Goal: Task Accomplishment & Management: Use online tool/utility

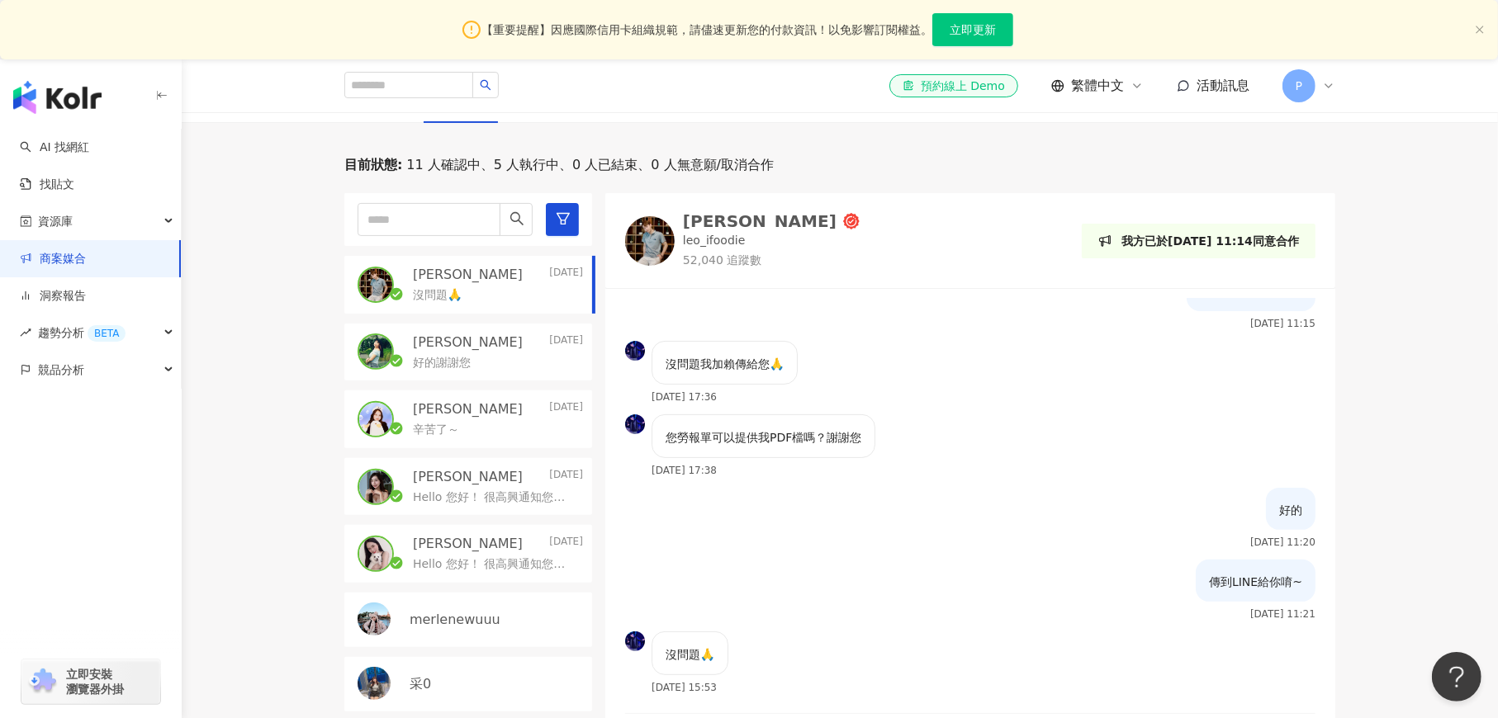
click at [66, 260] on link "商案媒合" at bounding box center [53, 259] width 66 height 17
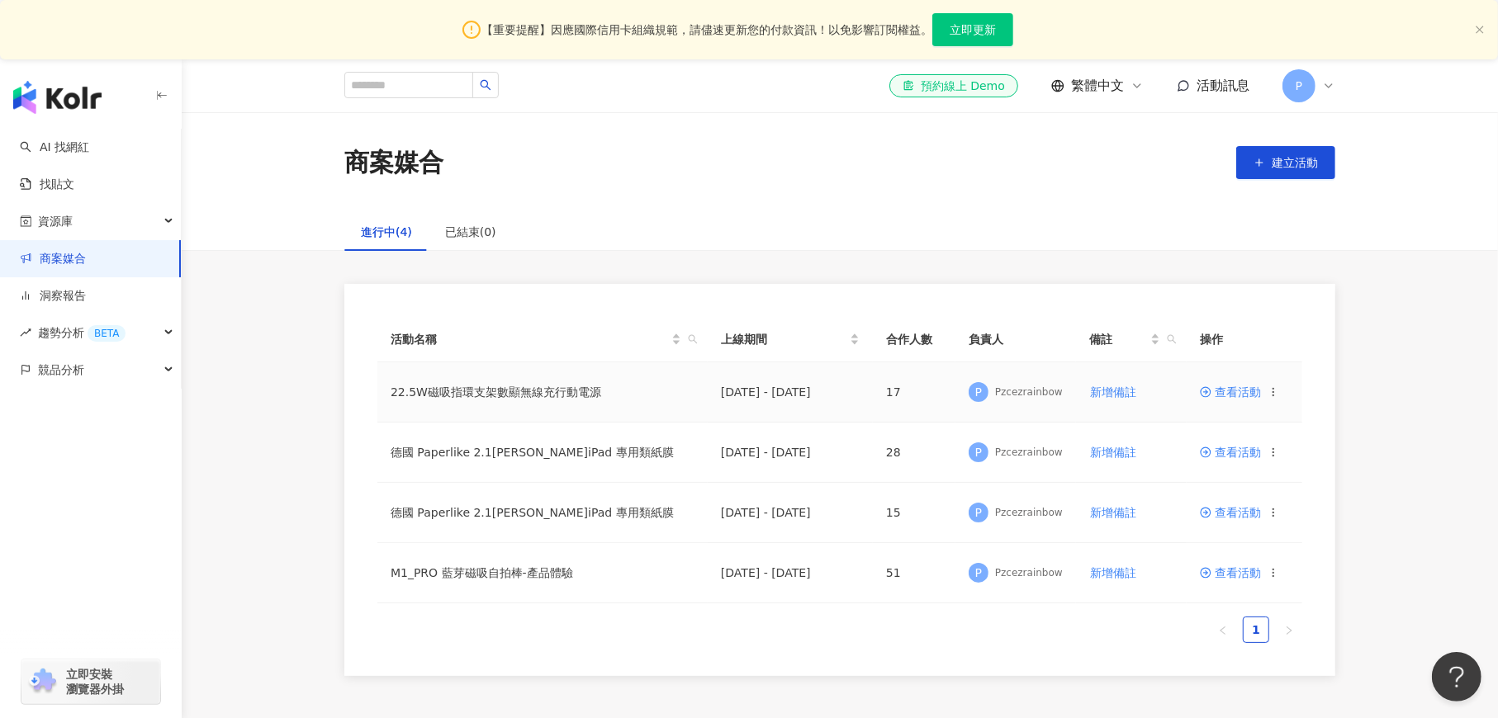
click at [1226, 396] on span "查看活動" at bounding box center [1230, 392] width 61 height 12
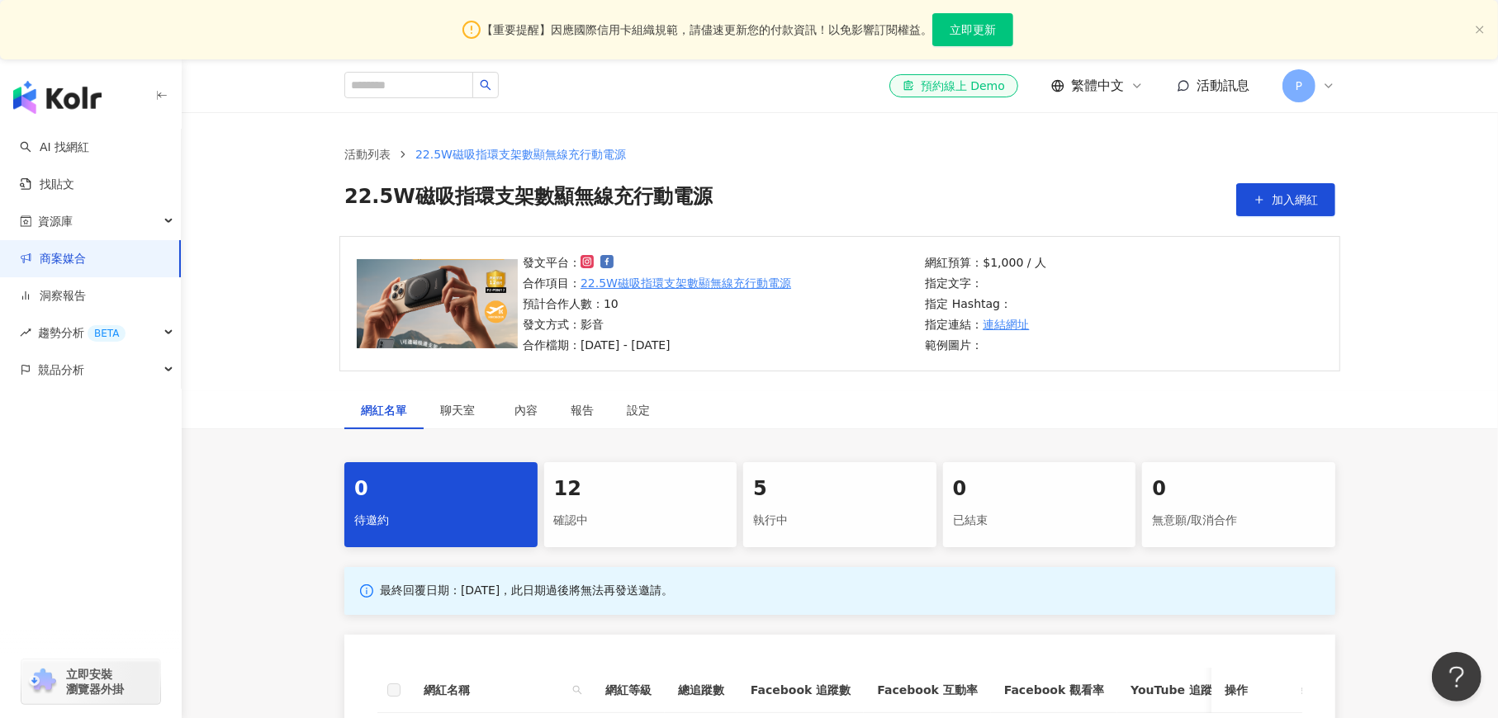
scroll to position [248, 0]
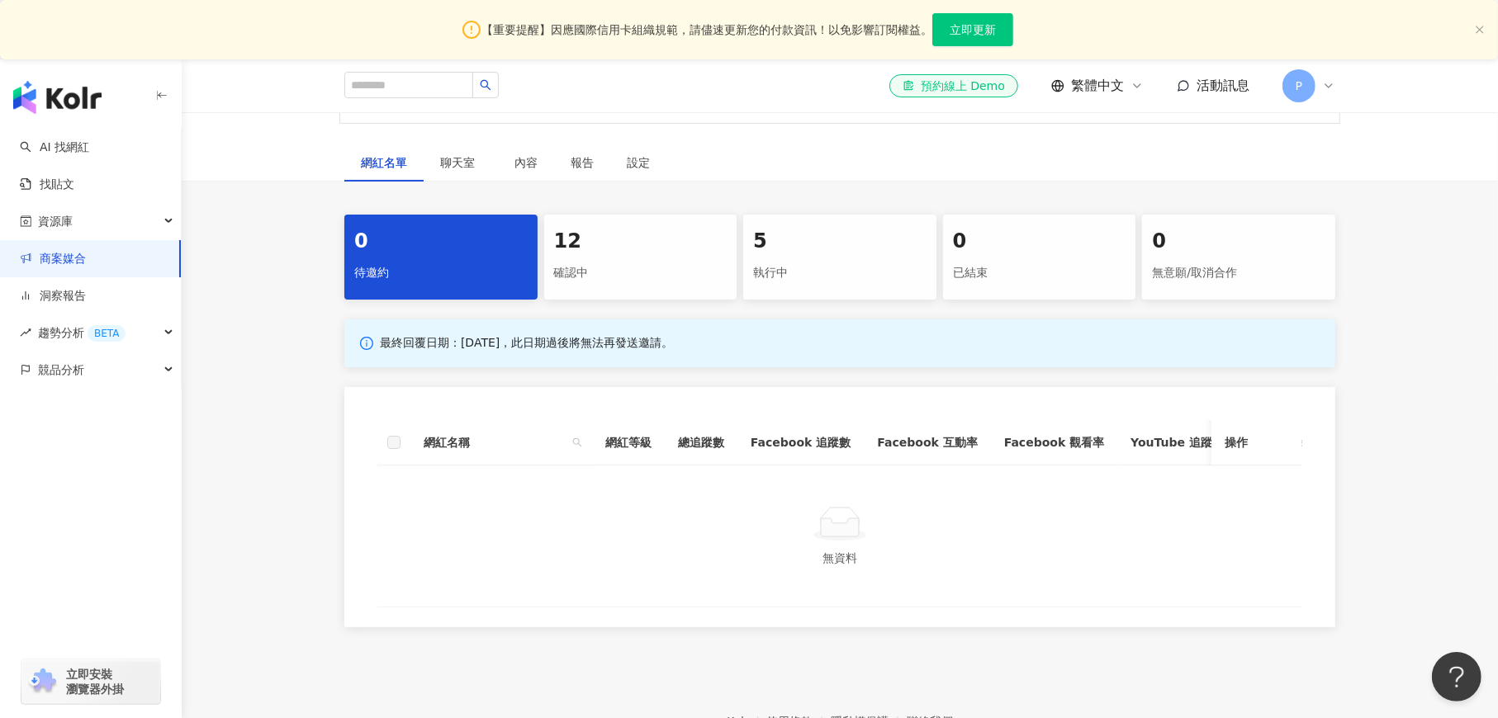
click at [638, 280] on div "確認中" at bounding box center [640, 273] width 173 height 28
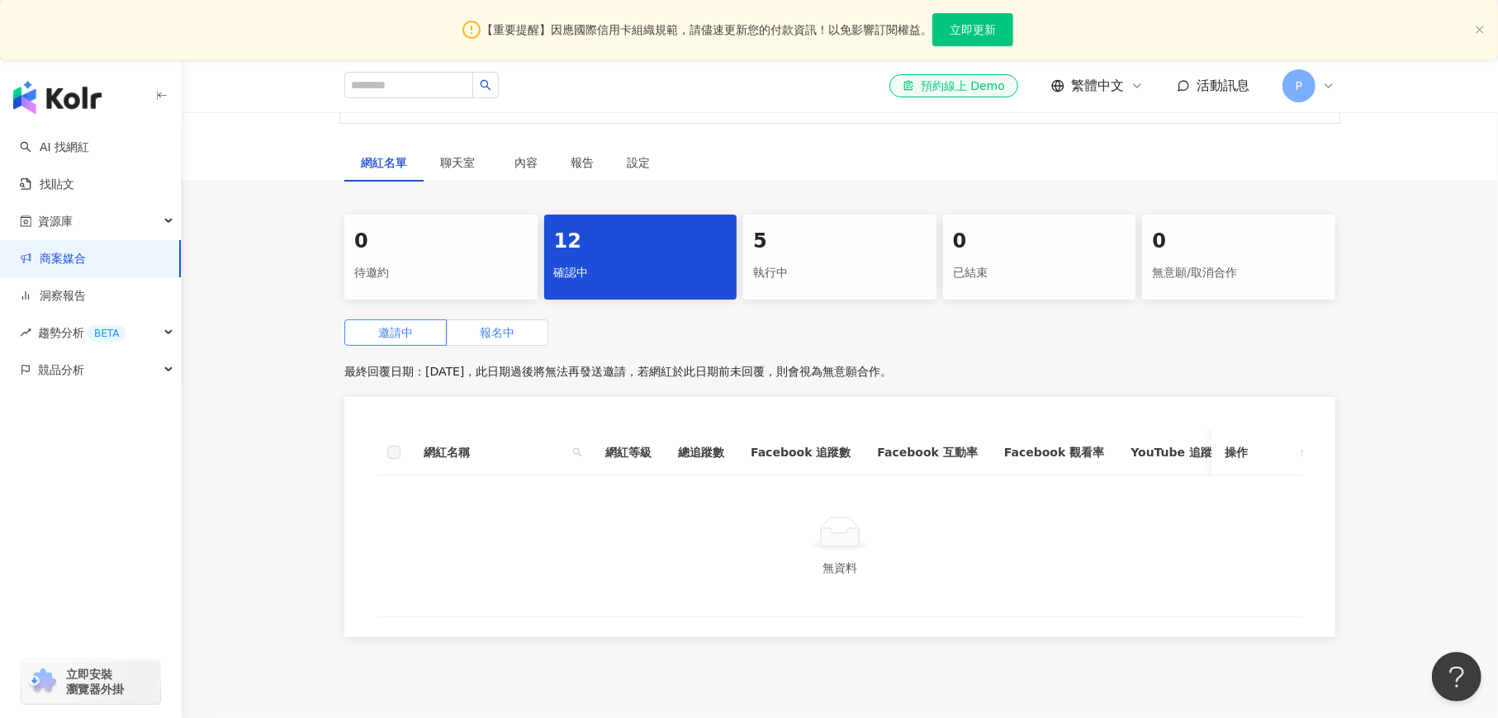
click at [477, 324] on label "報名中" at bounding box center [498, 333] width 102 height 26
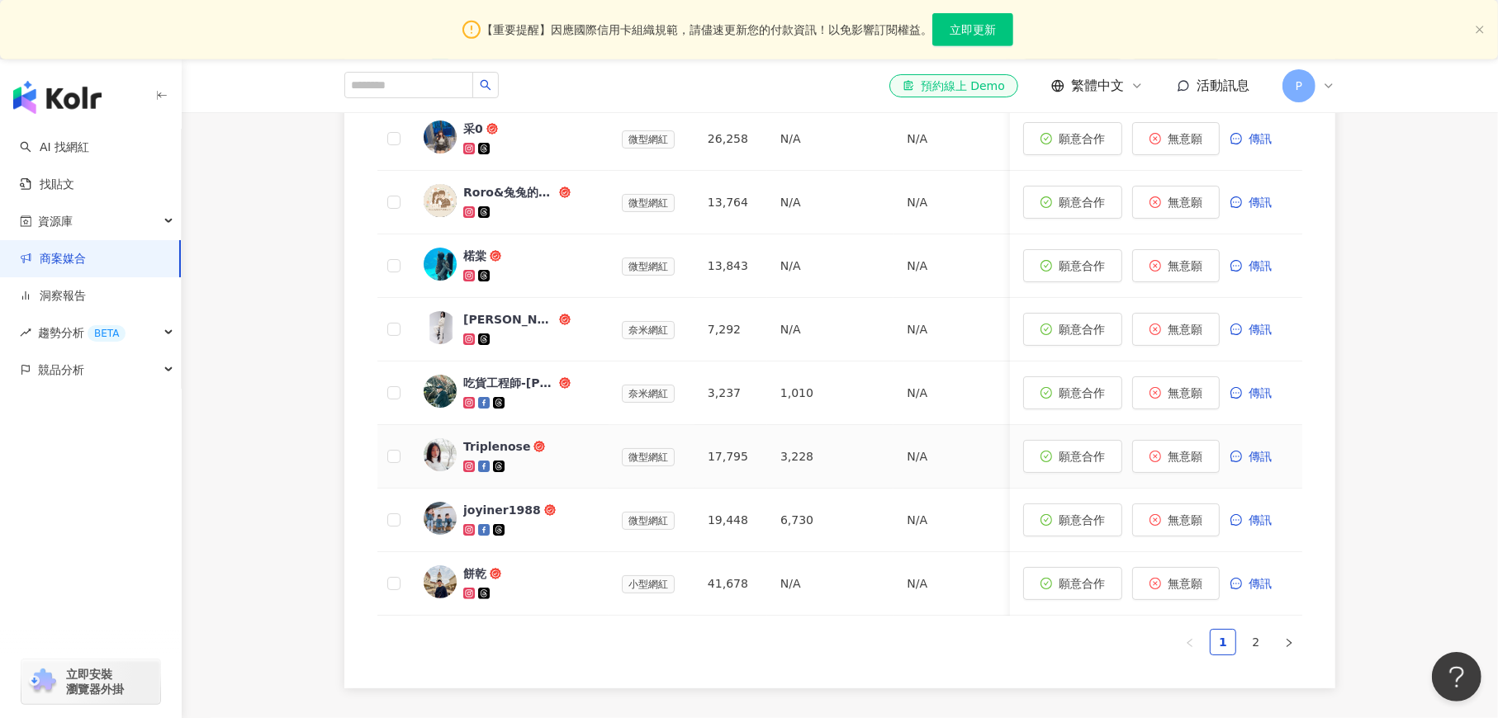
scroll to position [496, 0]
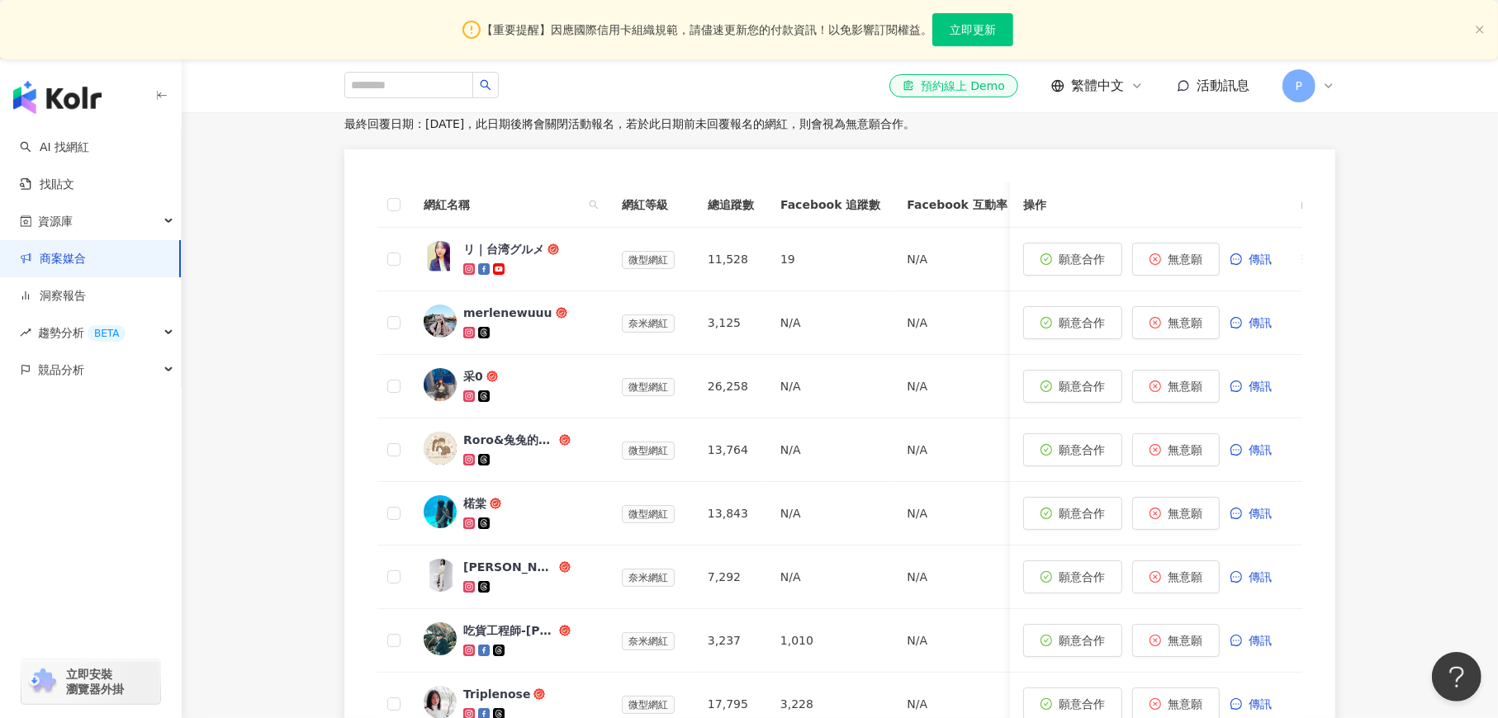
click at [1174, 173] on div "網紅名稱 網紅等級 總追蹤數 Facebook 追蹤數 Facebook 互動率 Facebook 觀看率 YouTube 追蹤數 YouTube 互動率 Y…" at bounding box center [839, 542] width 991 height 787
